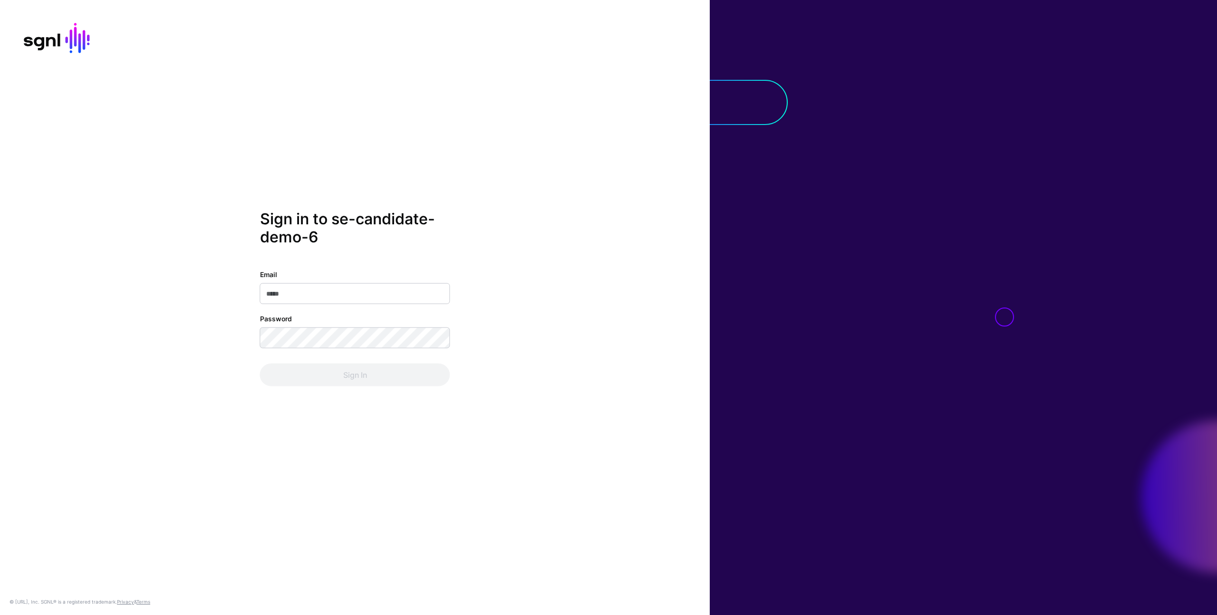
type input "**********"
click at [361, 372] on button "Sign In" at bounding box center [355, 374] width 190 height 23
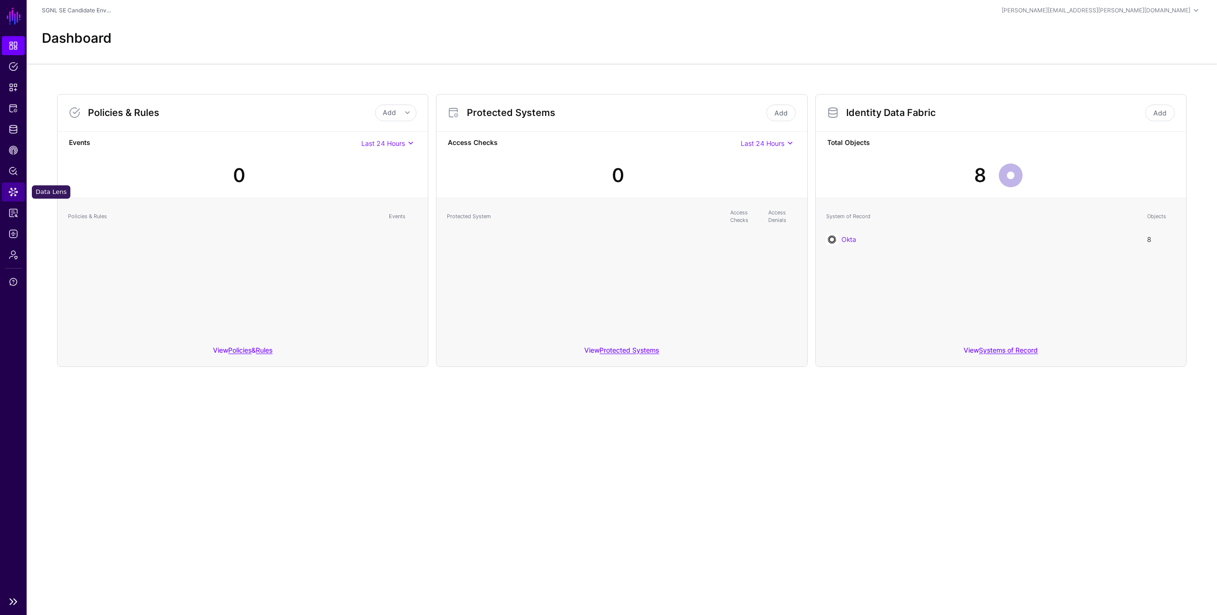
click at [10, 197] on link "Data Lens" at bounding box center [13, 192] width 23 height 19
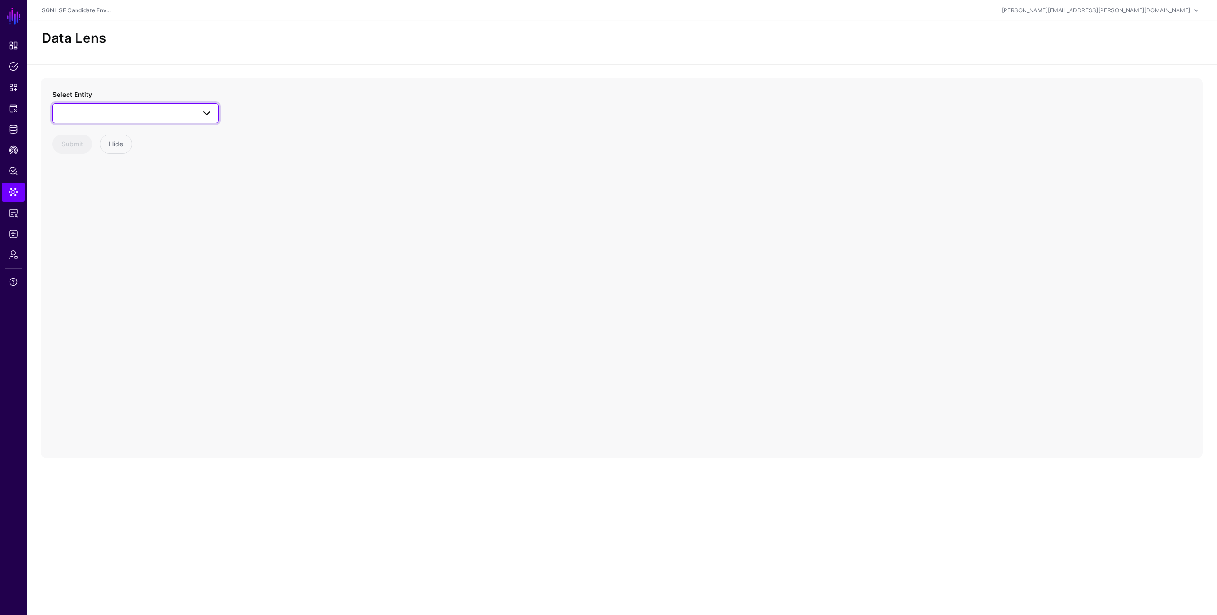
click at [184, 110] on span at bounding box center [135, 112] width 154 height 11
click at [100, 215] on div "User" at bounding box center [140, 216] width 142 height 10
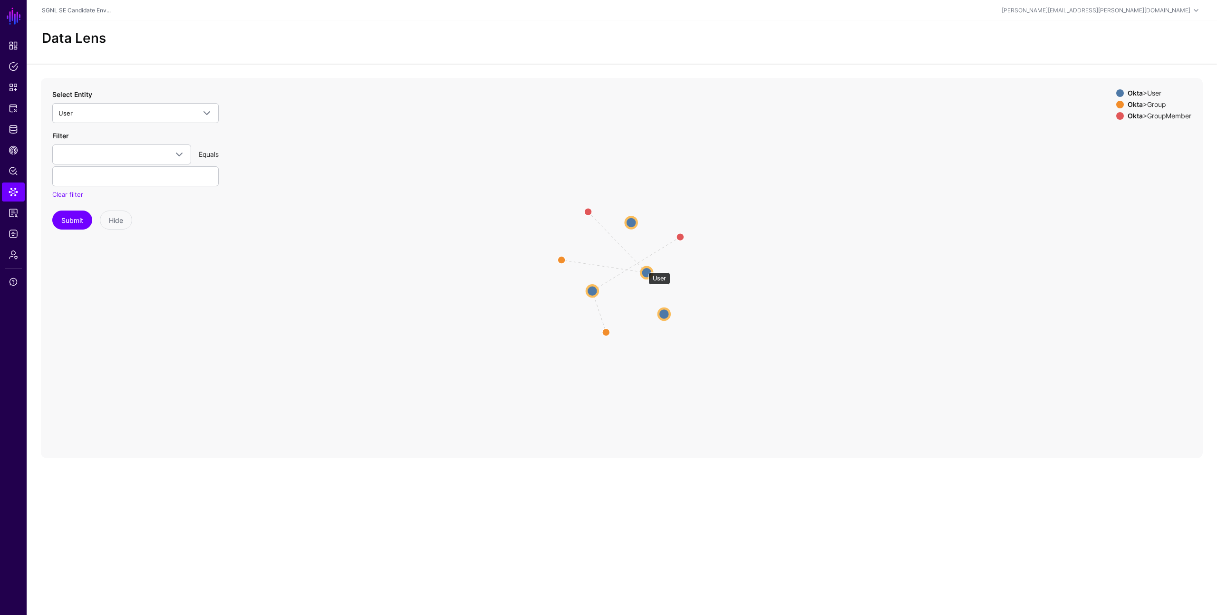
click at [644, 268] on circle at bounding box center [646, 272] width 11 height 11
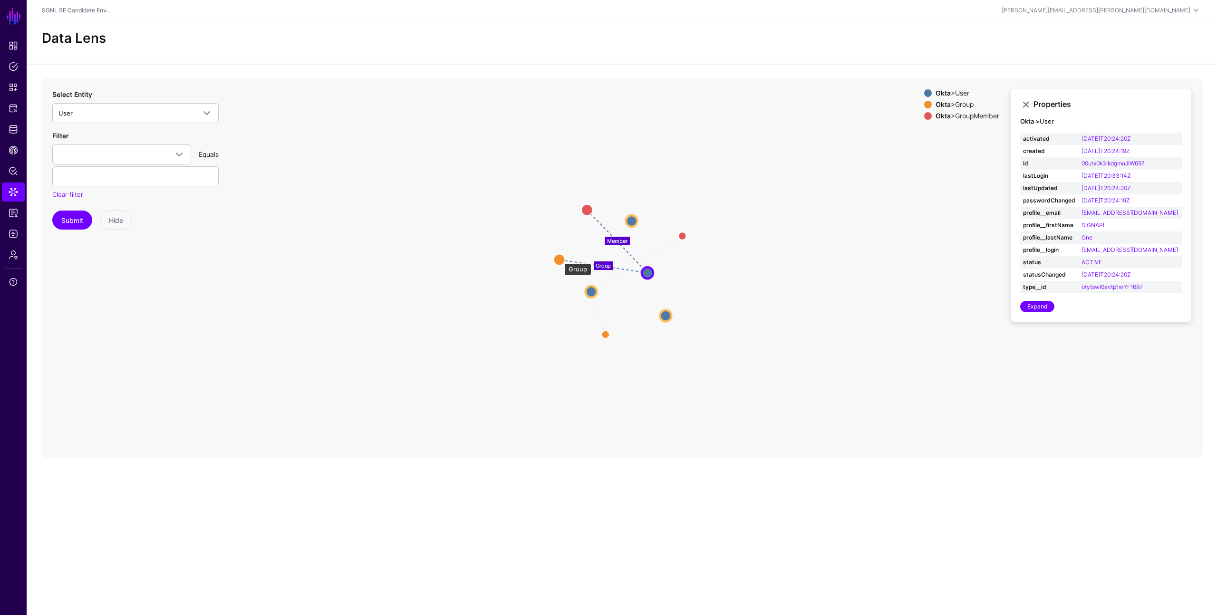
click at [560, 259] on circle at bounding box center [559, 259] width 11 height 11
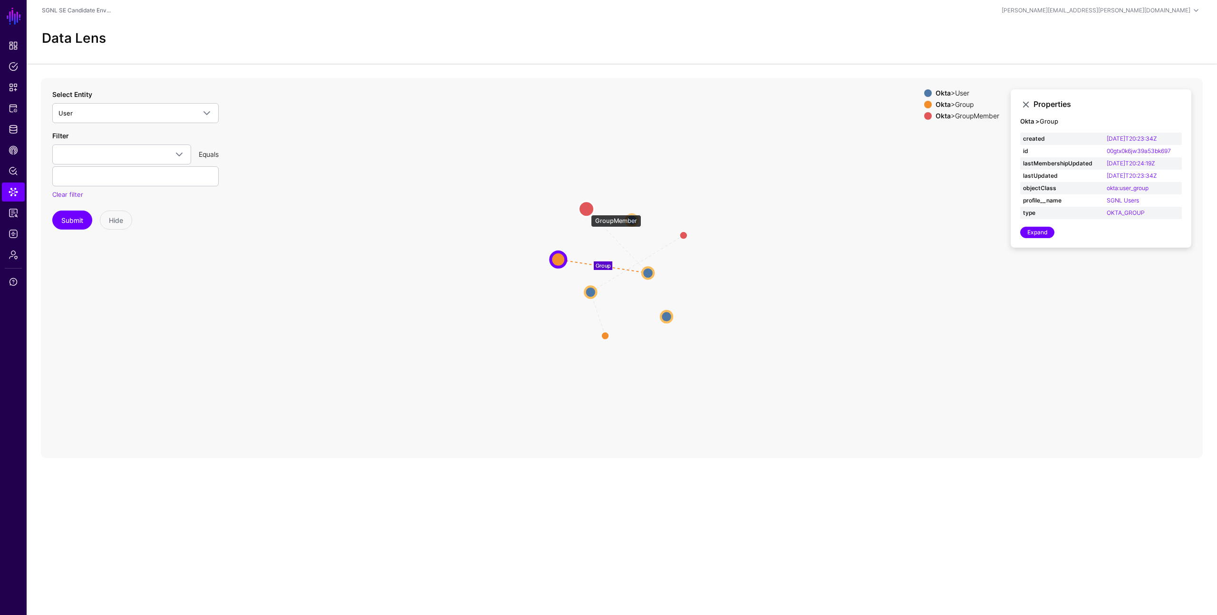
click at [586, 210] on circle at bounding box center [586, 208] width 15 height 15
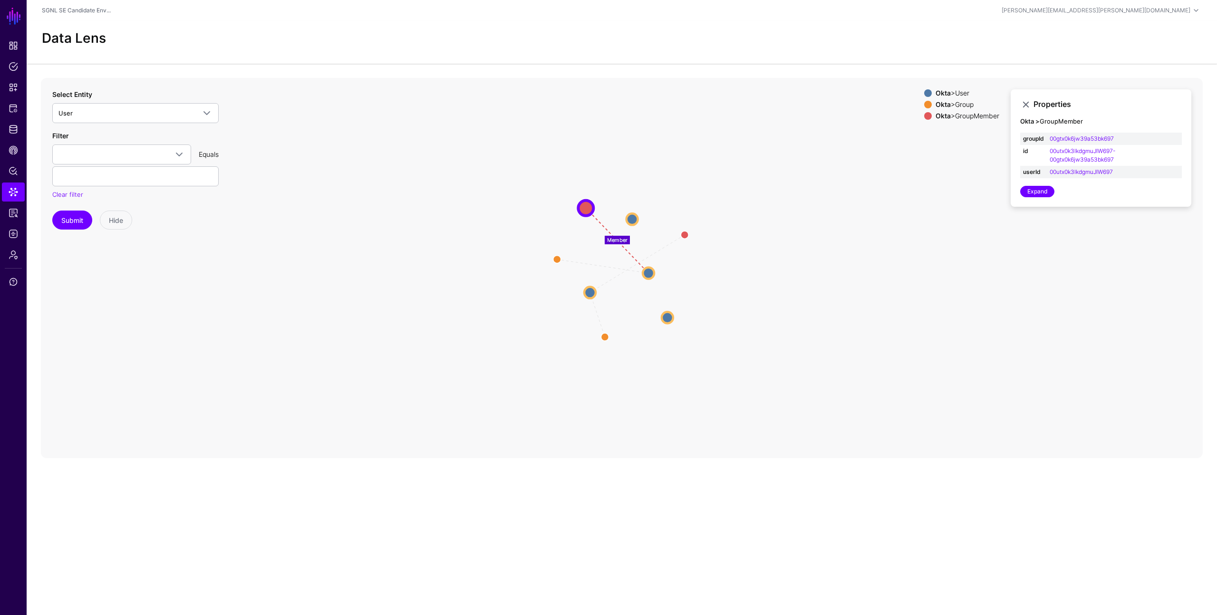
click at [866, 259] on icon "Group Group Member Member Group Group Group Group GroupMember GroupMember User …" at bounding box center [622, 268] width 1162 height 380
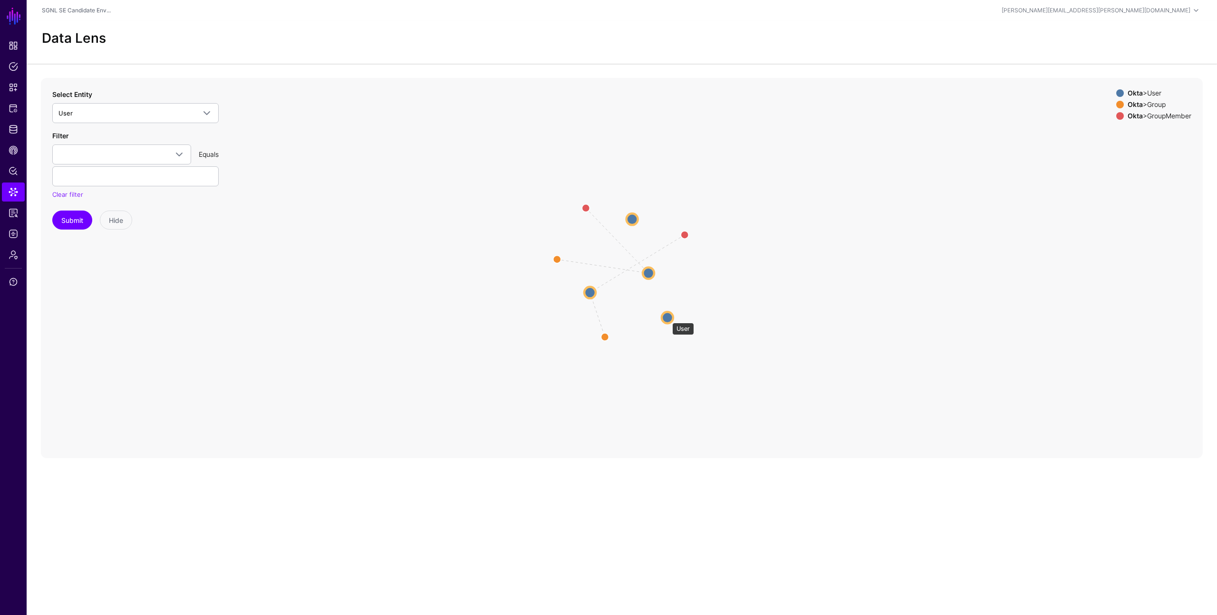
click at [668, 318] on circle at bounding box center [667, 317] width 11 height 11
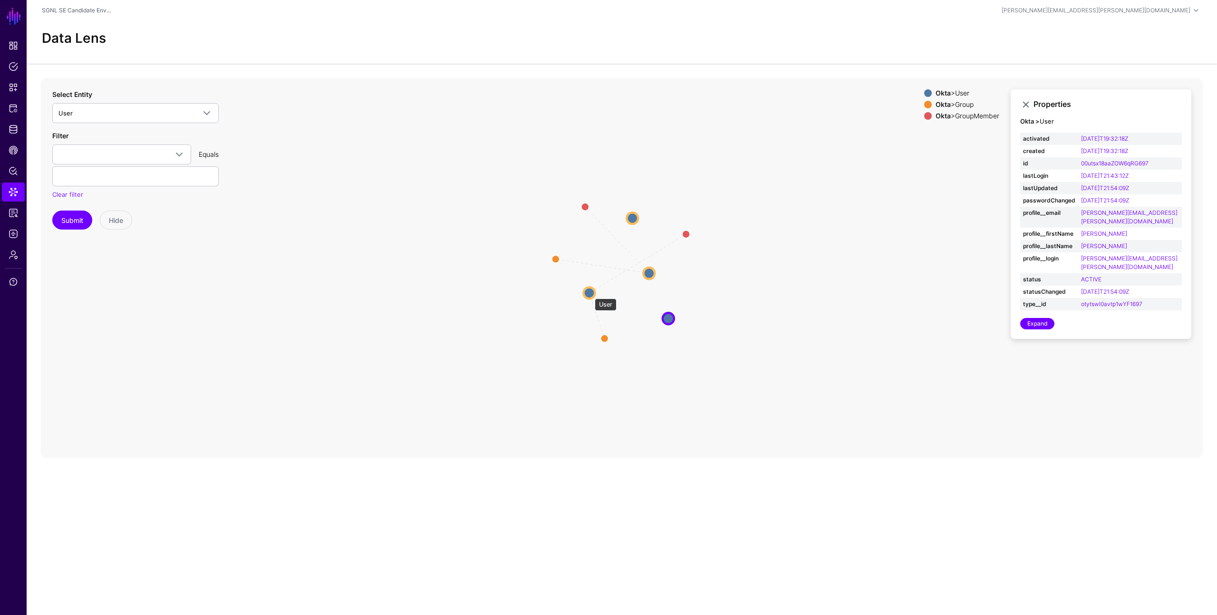
click at [590, 294] on circle at bounding box center [589, 292] width 11 height 11
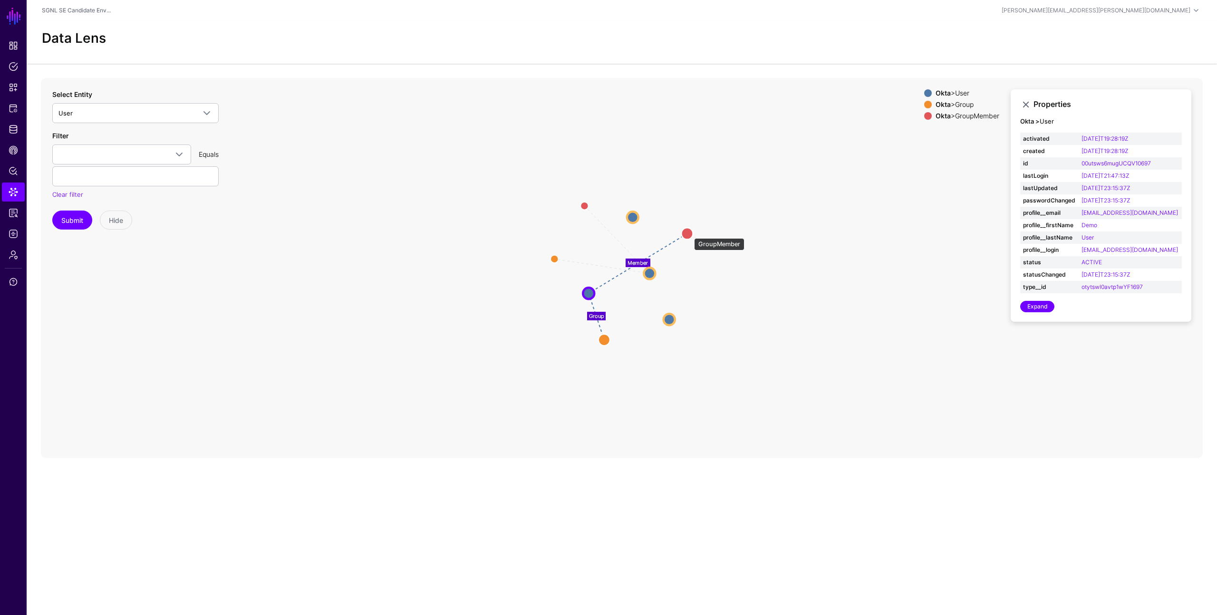
click at [690, 234] on circle at bounding box center [686, 233] width 11 height 11
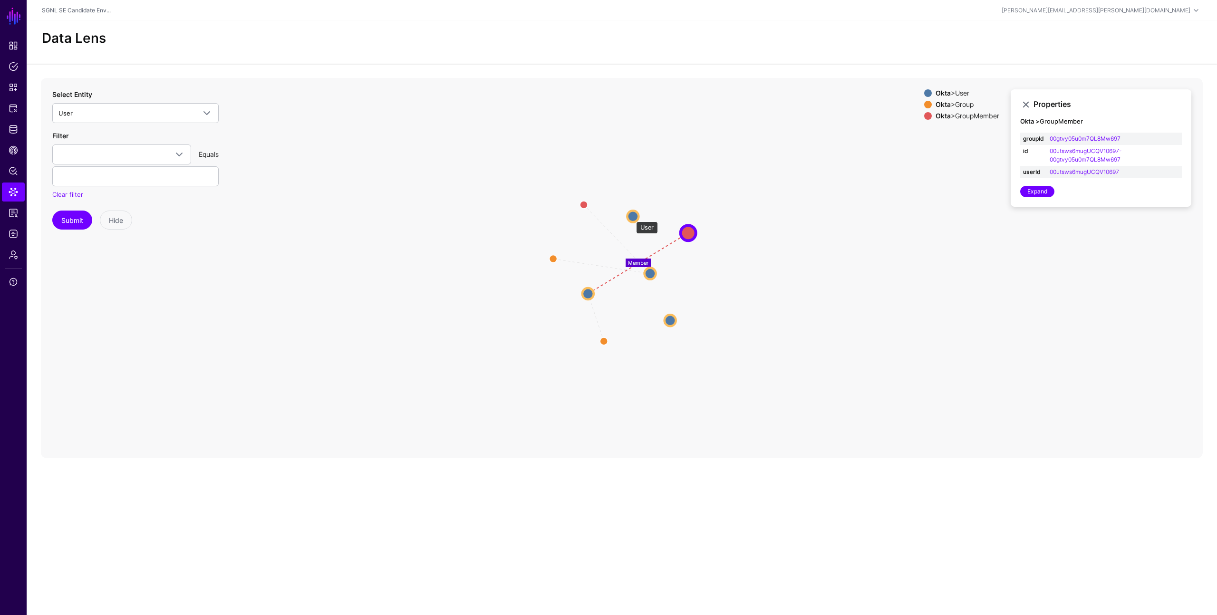
click at [632, 217] on circle at bounding box center [632, 216] width 11 height 11
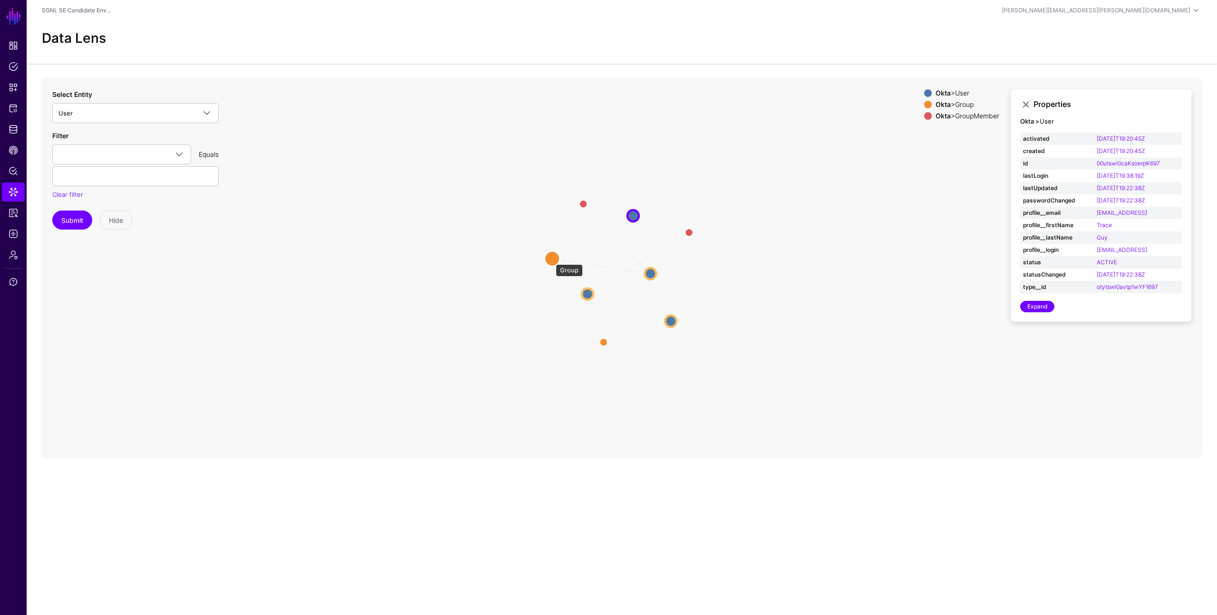
click at [551, 260] on circle at bounding box center [552, 258] width 15 height 15
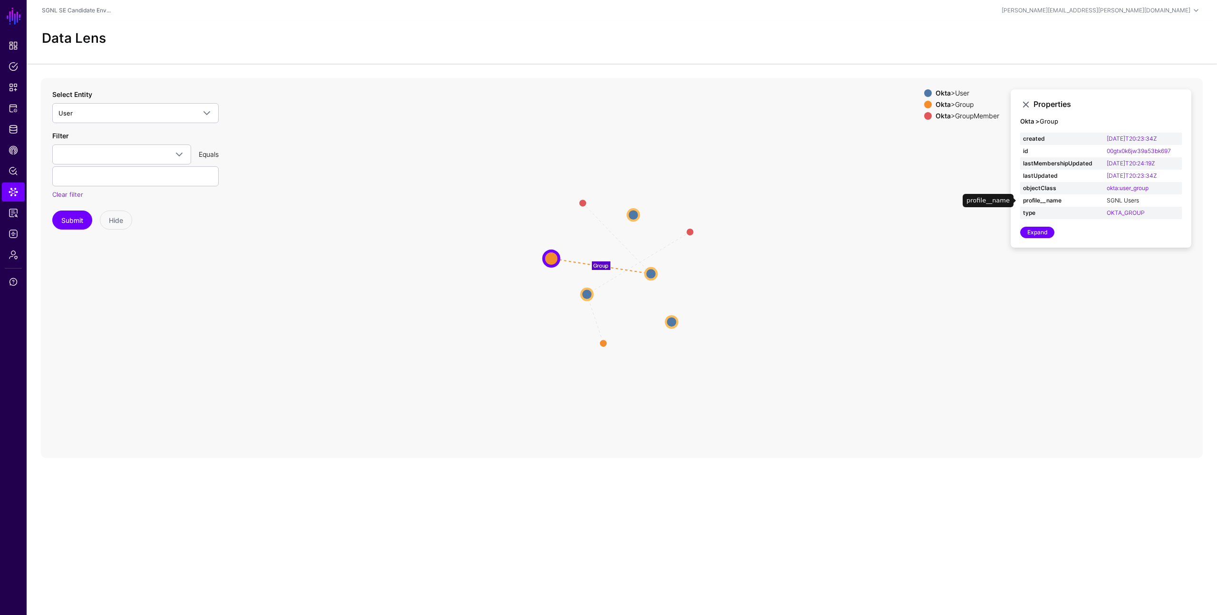
click at [1125, 201] on link "SGNL Users" at bounding box center [1123, 200] width 32 height 7
click at [598, 290] on circle at bounding box center [598, 287] width 15 height 15
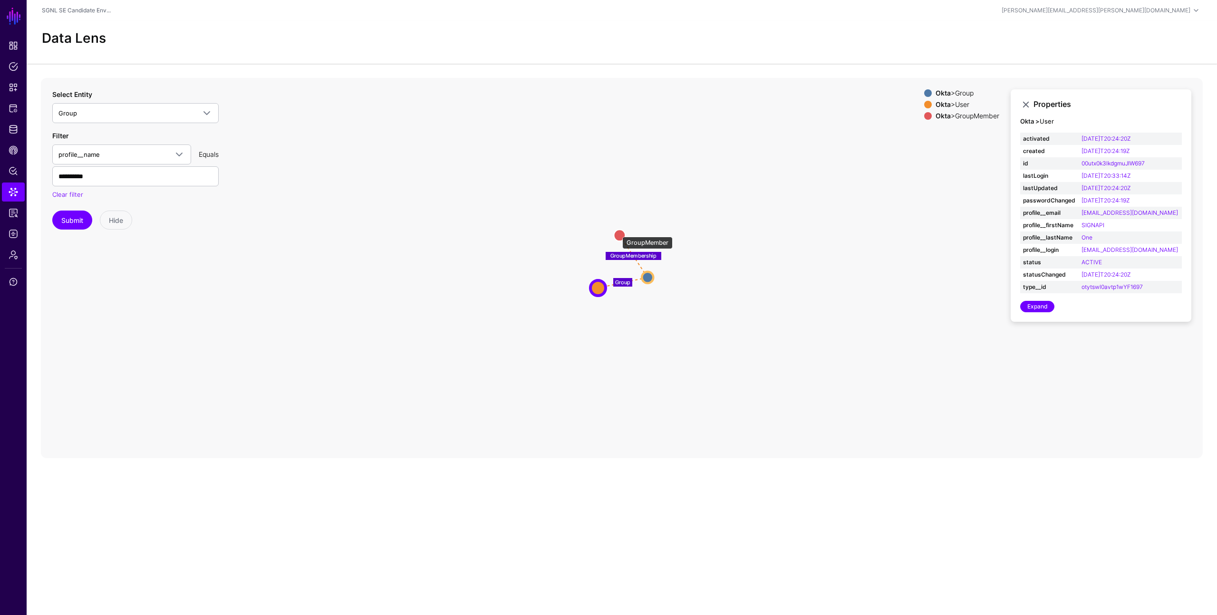
click at [618, 232] on circle at bounding box center [619, 235] width 11 height 11
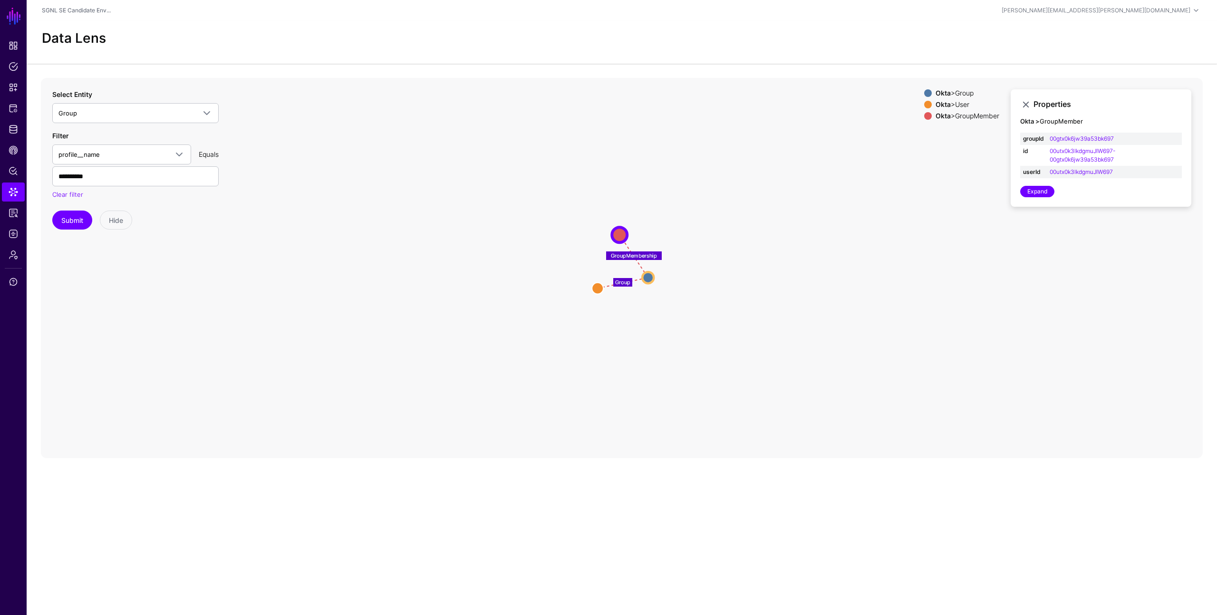
click at [532, 178] on icon "Group GroupMembership Group Group User User GroupMember GroupMember" at bounding box center [622, 268] width 1162 height 380
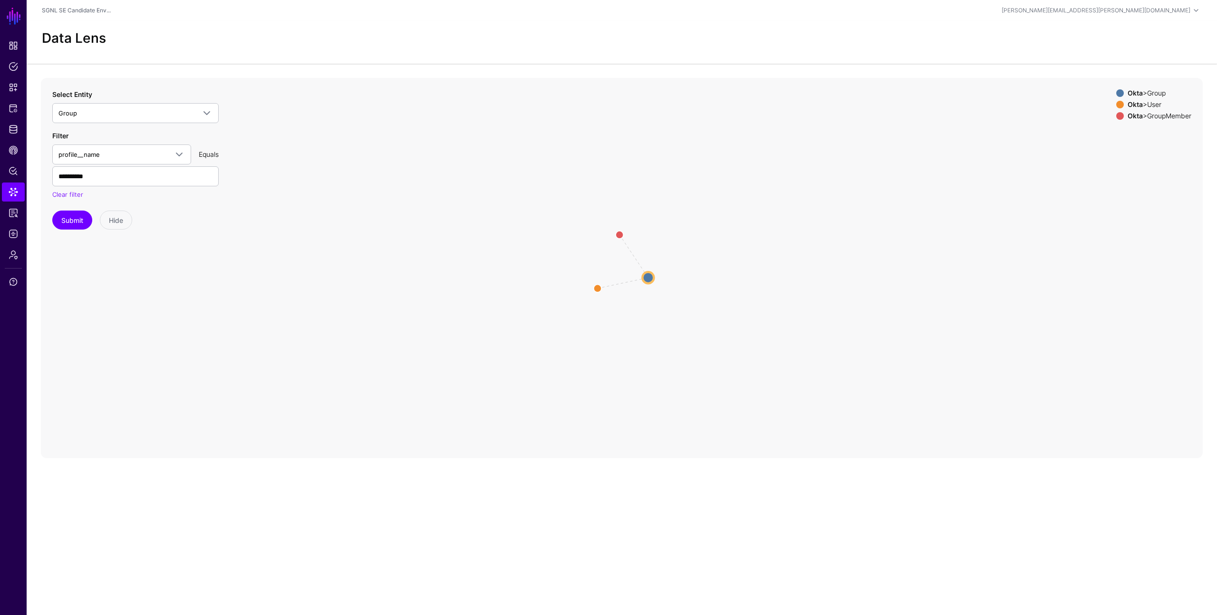
click at [351, 355] on icon "Group GroupMembership Group Group User User GroupMember GroupMember" at bounding box center [622, 268] width 1162 height 380
click at [15, 214] on span "Access Reporting" at bounding box center [14, 213] width 10 height 10
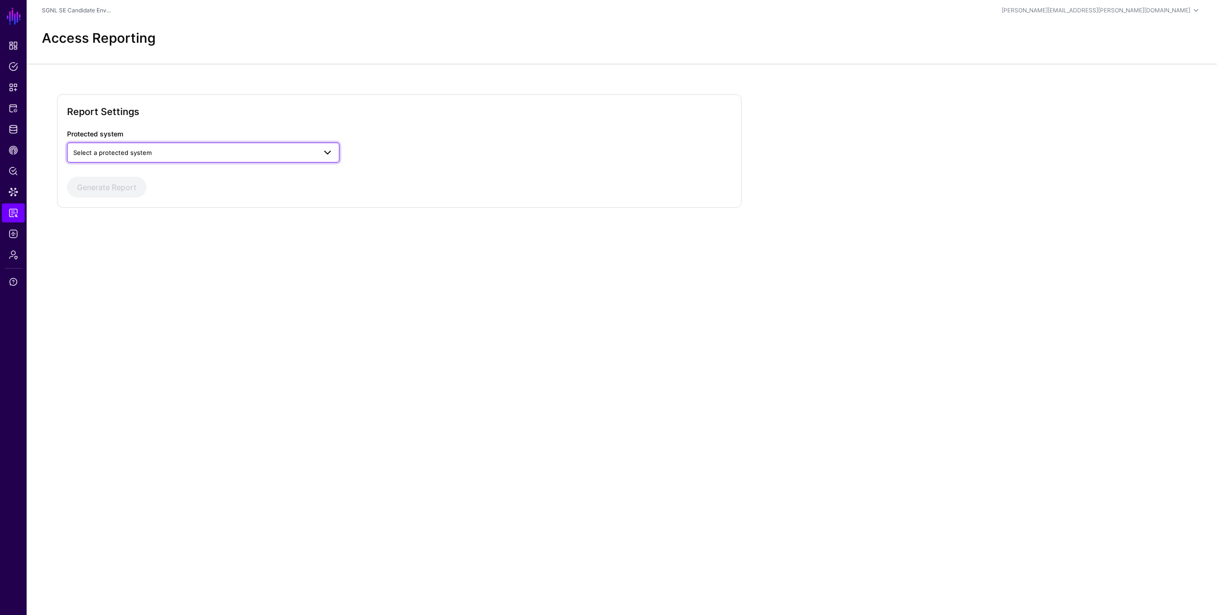
click at [173, 153] on span "Select a protected system" at bounding box center [194, 152] width 243 height 10
click at [366, 113] on h2 "Report Settings" at bounding box center [399, 111] width 665 height 15
click at [12, 134] on link "Identity Data Fabric" at bounding box center [13, 129] width 23 height 19
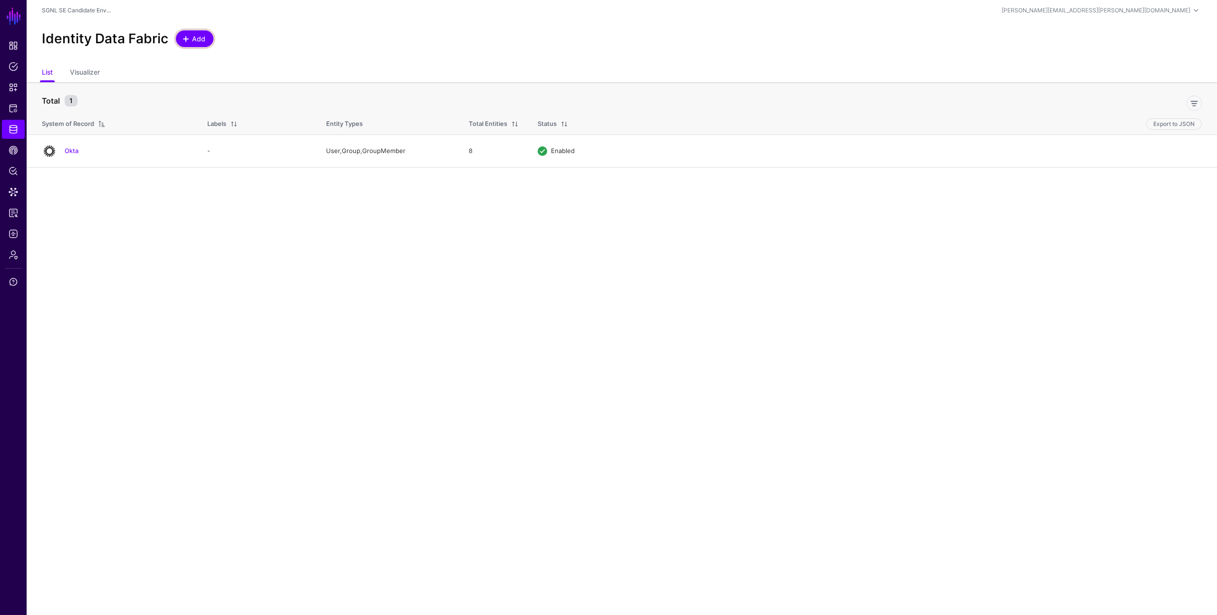
click at [201, 39] on span "Add" at bounding box center [199, 39] width 16 height 10
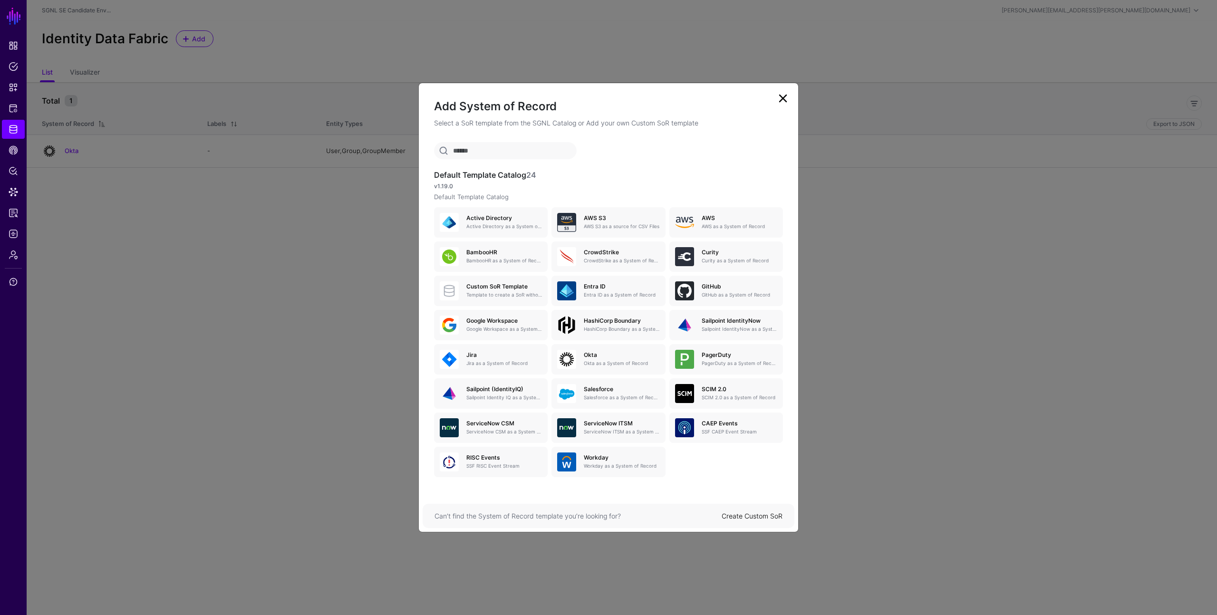
click at [648, 122] on p "Select a SoR template from the SGNL Catalog or Add your own Custom SoR template" at bounding box center [608, 123] width 349 height 10
click at [476, 224] on p "Active Directory as a System of Record" at bounding box center [505, 226] width 76 height 7
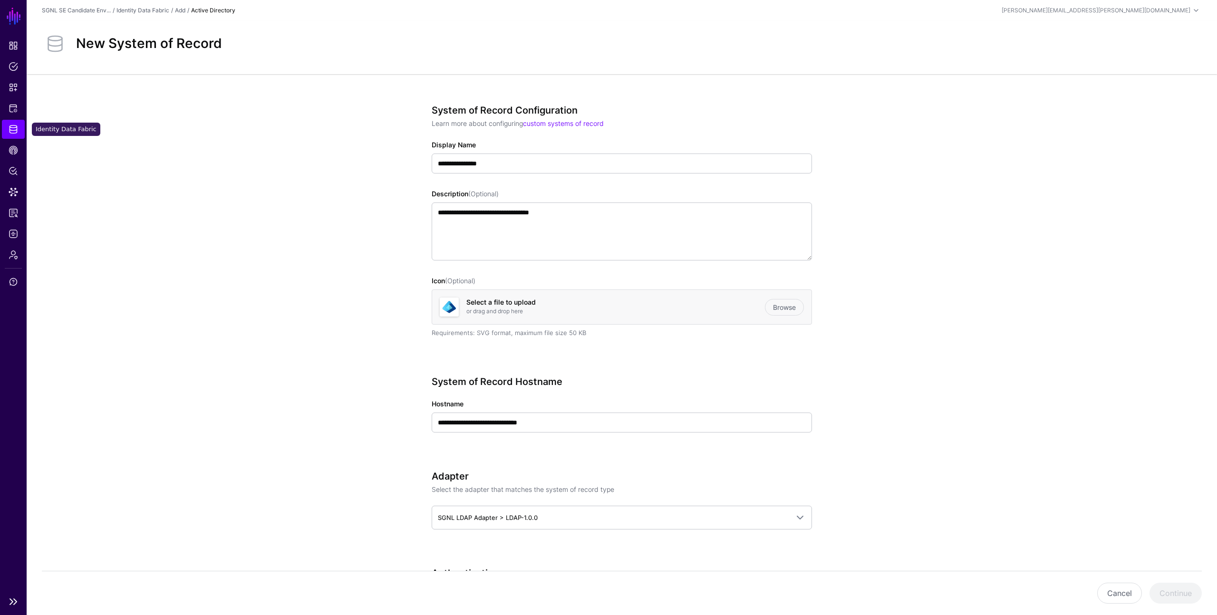
click at [14, 127] on span "Identity Data Fabric" at bounding box center [14, 130] width 10 height 10
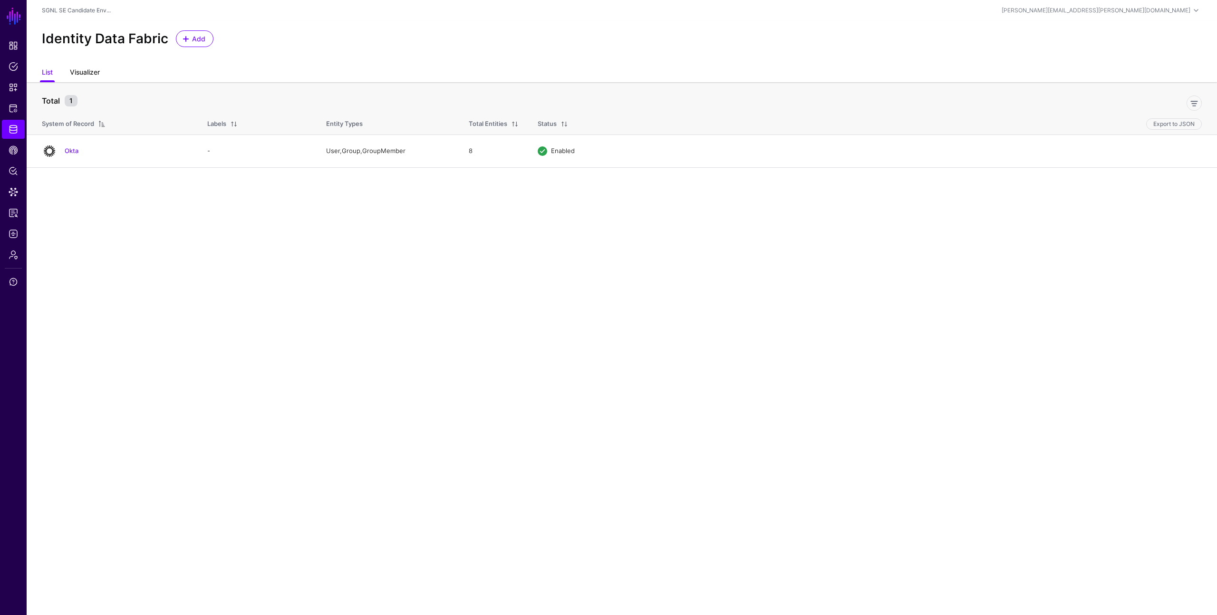
click at [92, 70] on link "Visualizer" at bounding box center [85, 73] width 30 height 18
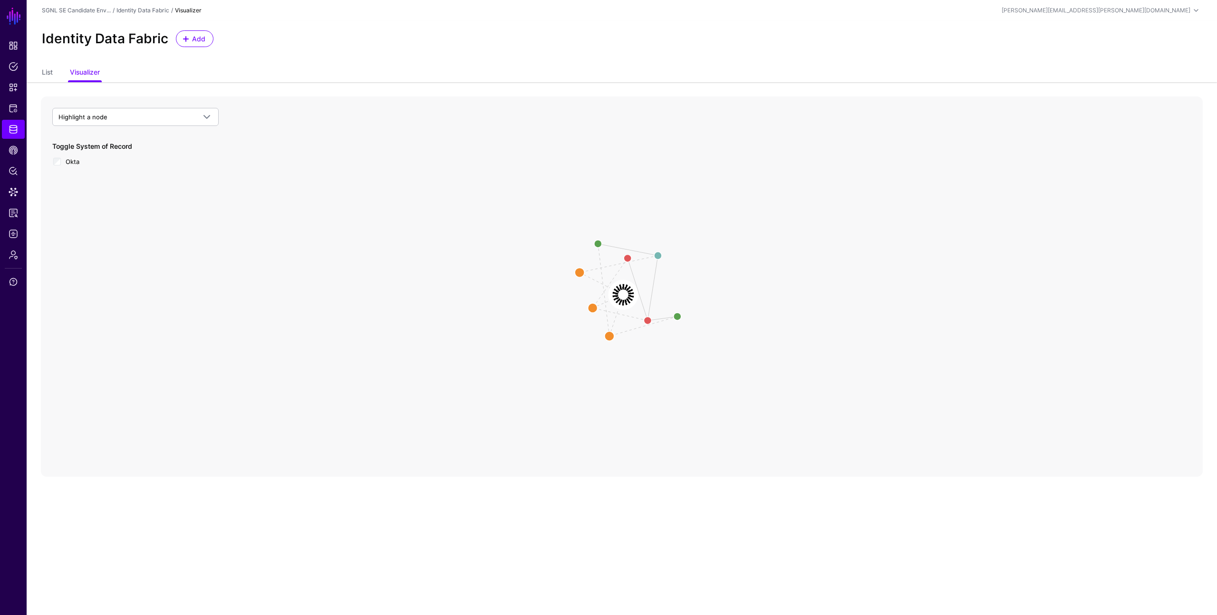
click at [624, 295] on image at bounding box center [623, 295] width 29 height 29
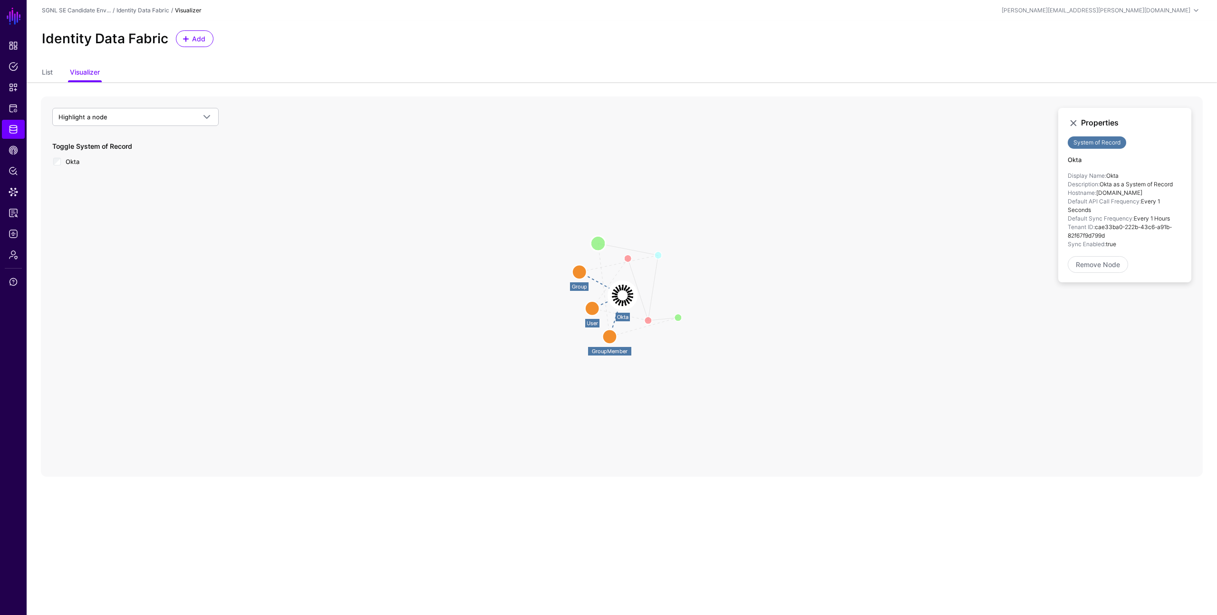
click at [597, 243] on circle at bounding box center [598, 243] width 15 height 15
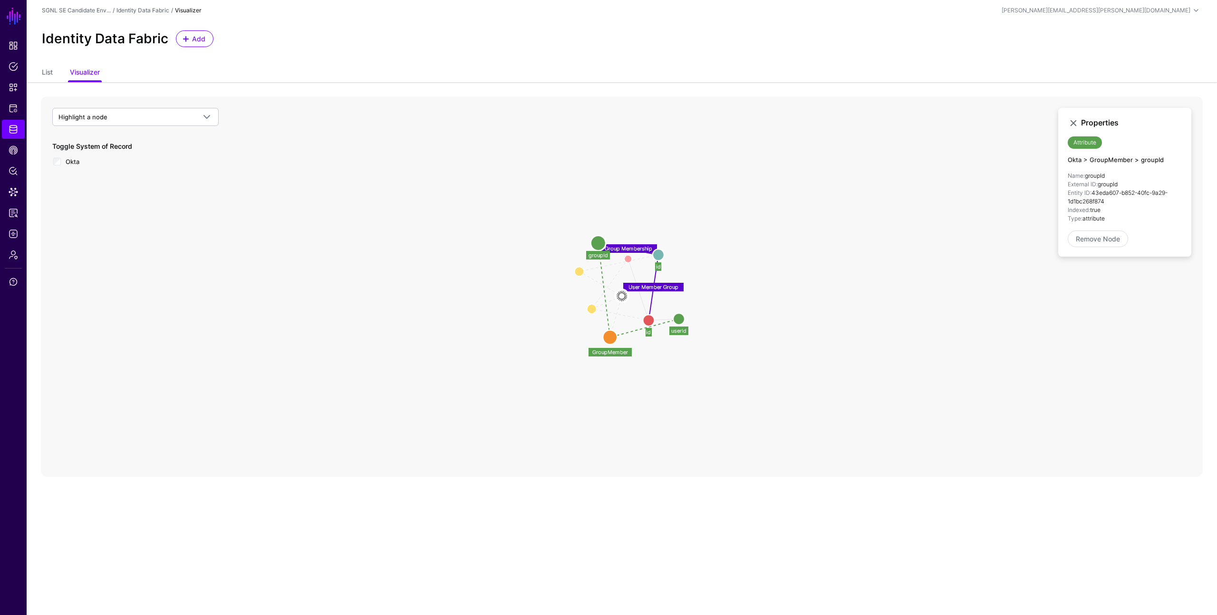
click at [660, 255] on circle at bounding box center [658, 254] width 11 height 11
click at [716, 284] on icon "User Manager Member Group Membership User Member Group userId userId profile__m…" at bounding box center [622, 287] width 1162 height 380
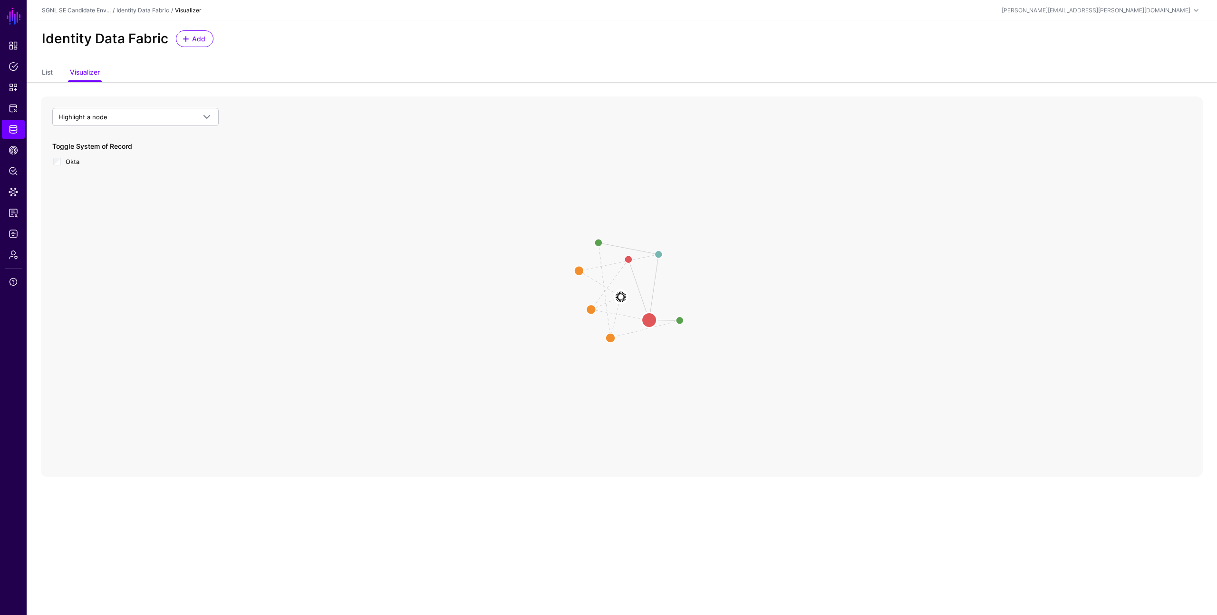
click at [648, 320] on circle at bounding box center [649, 319] width 15 height 15
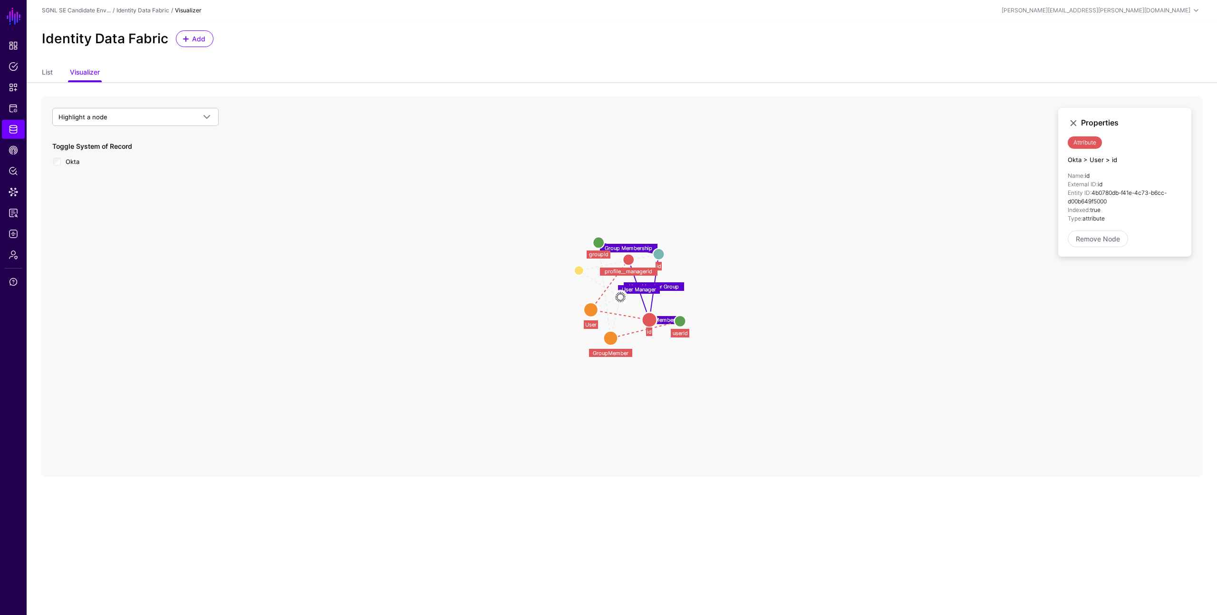
click at [405, 262] on icon "User Member Group Group Membership Member User Manager Group Group Okta Okta Us…" at bounding box center [622, 287] width 1162 height 380
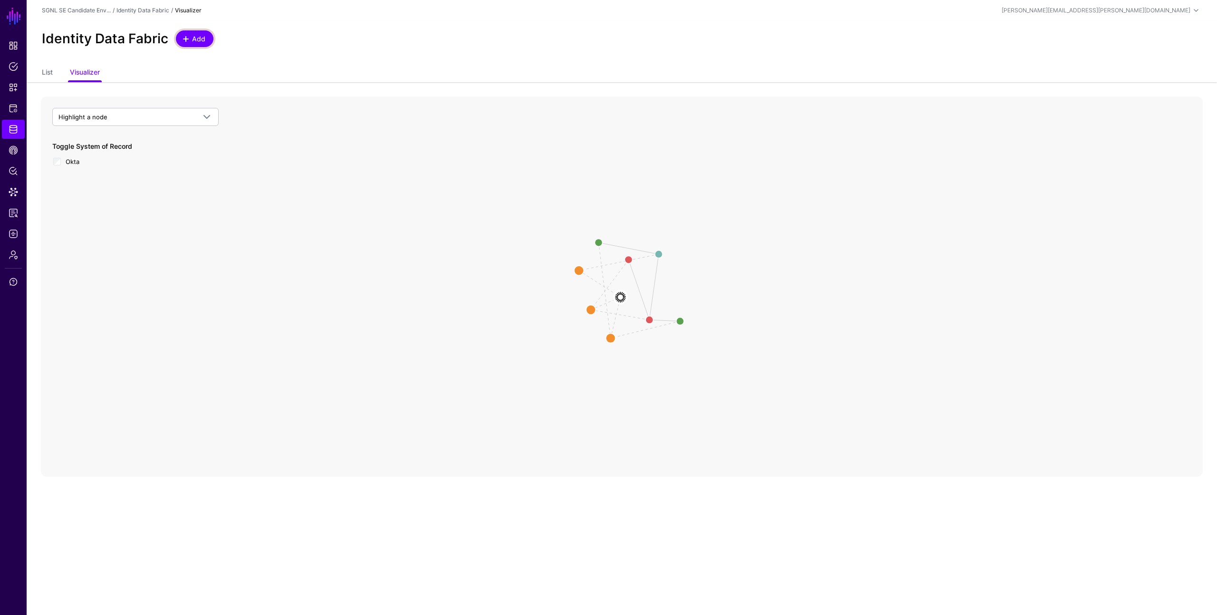
click at [191, 42] on span "Add" at bounding box center [199, 39] width 16 height 10
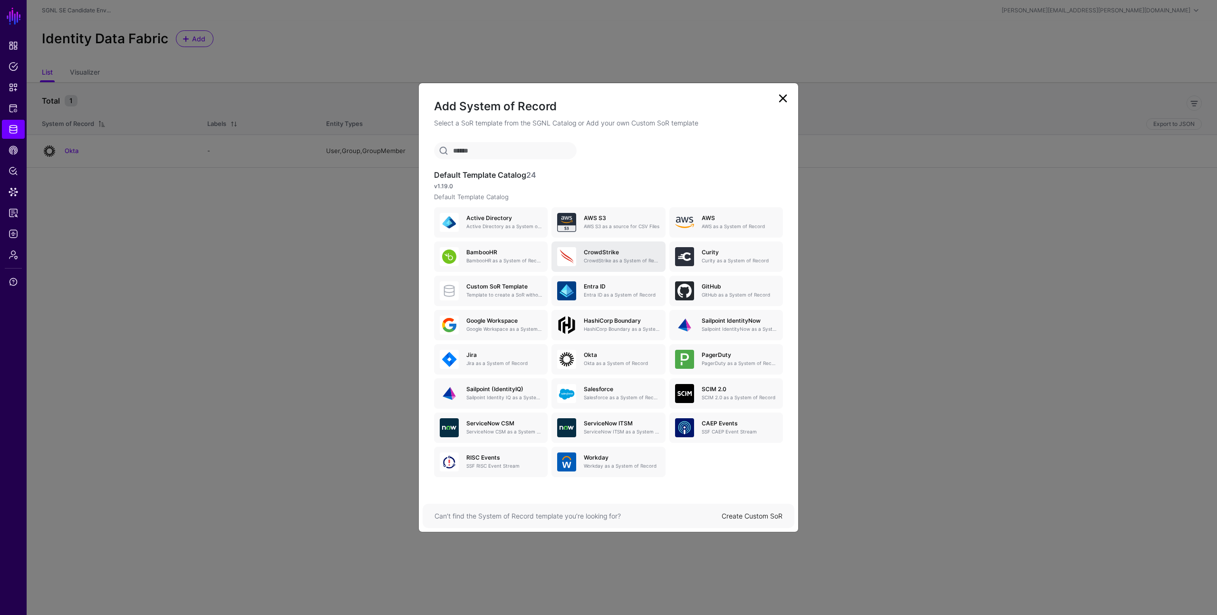
click at [592, 253] on h5 "CrowdStrike" at bounding box center [622, 252] width 76 height 7
click at [767, 517] on link "Create Custom SoR" at bounding box center [752, 516] width 61 height 8
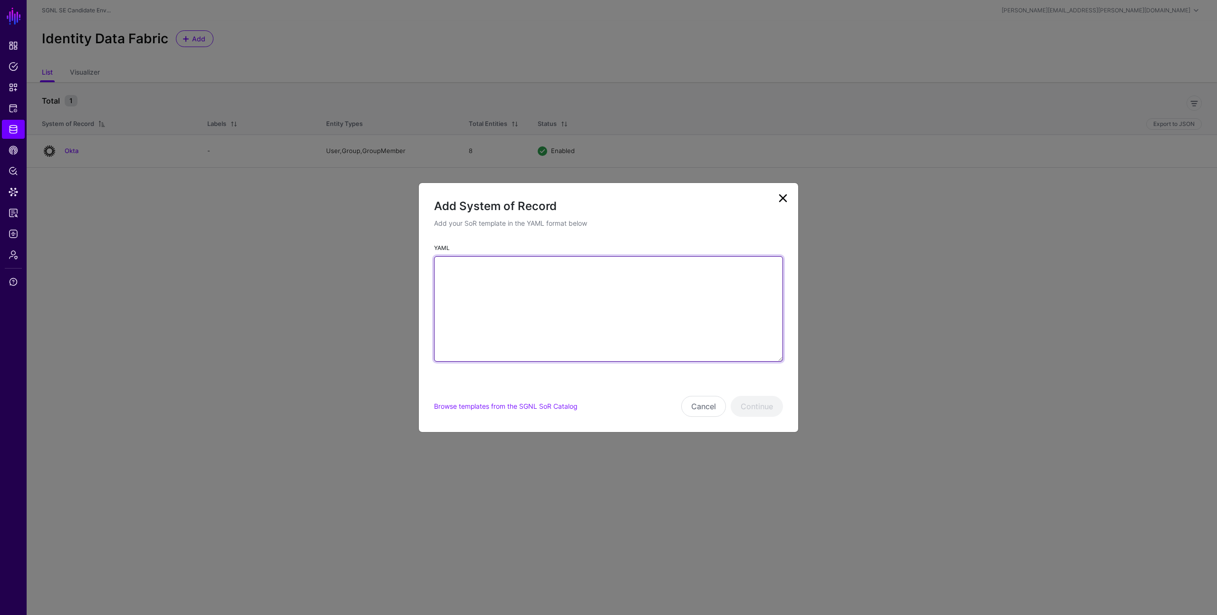
click at [589, 290] on textarea "YAML" at bounding box center [608, 309] width 349 height 106
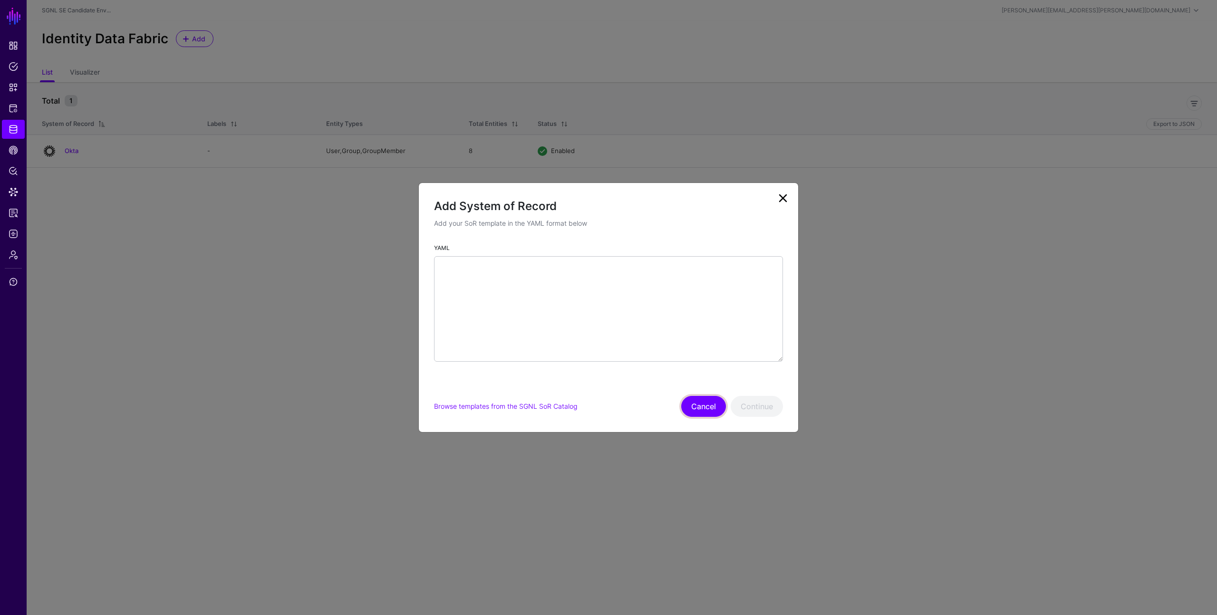
click at [701, 409] on button "Cancel" at bounding box center [703, 406] width 45 height 21
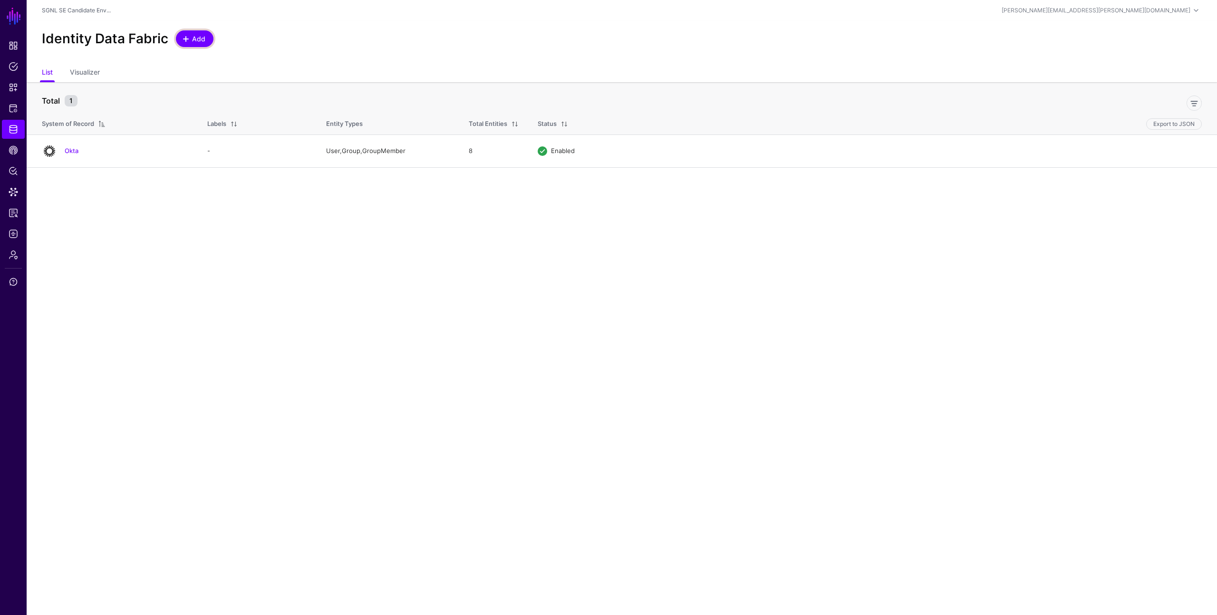
click at [205, 36] on link "Add" at bounding box center [195, 38] width 38 height 17
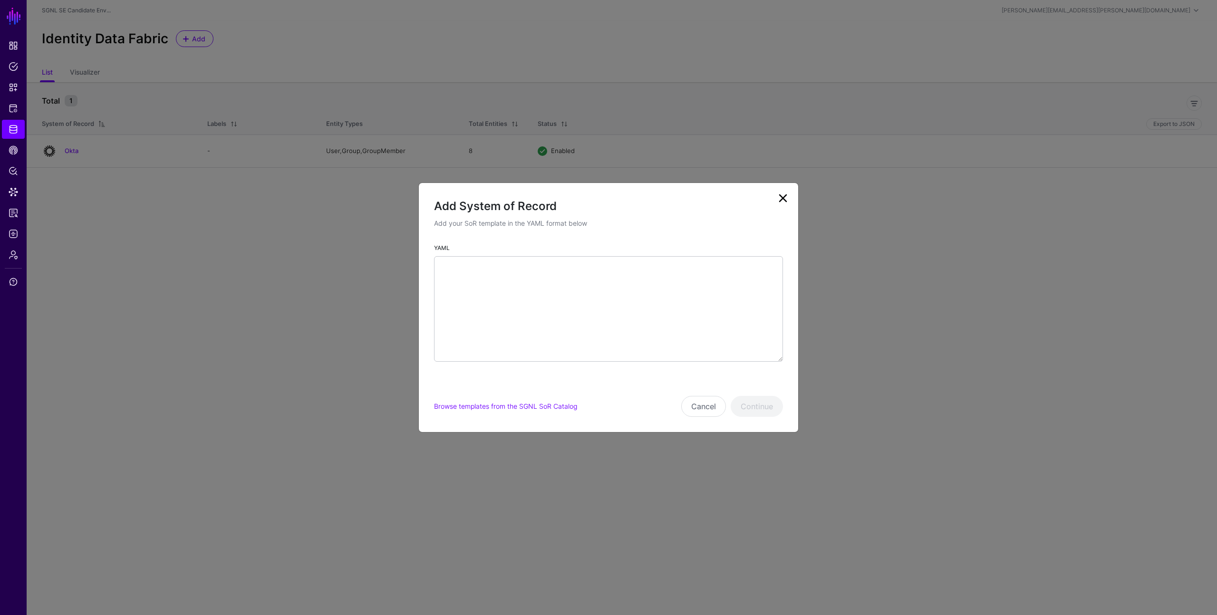
click at [785, 195] on link at bounding box center [783, 198] width 15 height 15
